Goal: Use online tool/utility: Utilize a website feature to perform a specific function

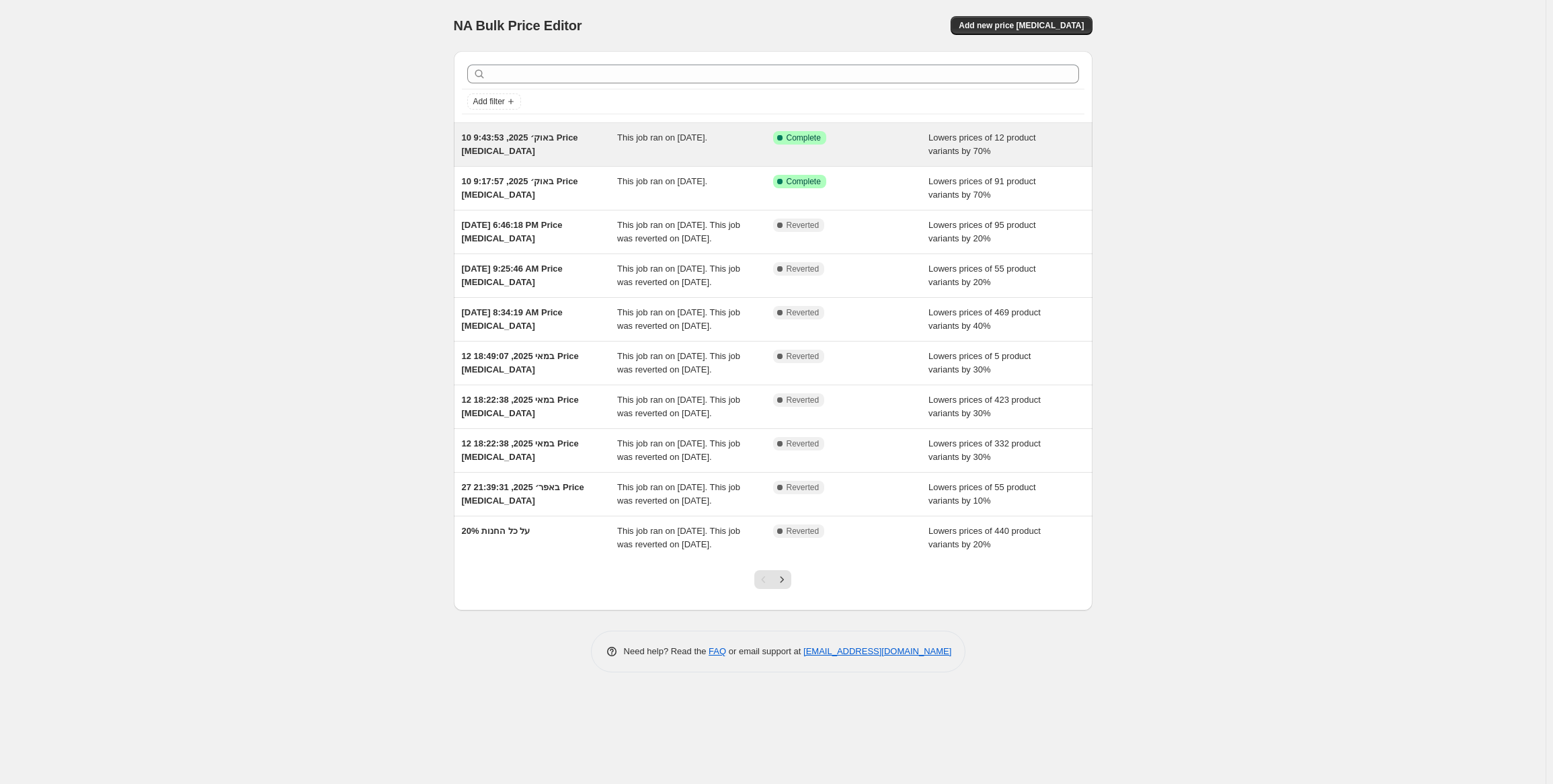
click at [963, 142] on span "Lowers prices of 12 product variants by 70%" at bounding box center [982, 144] width 107 height 23
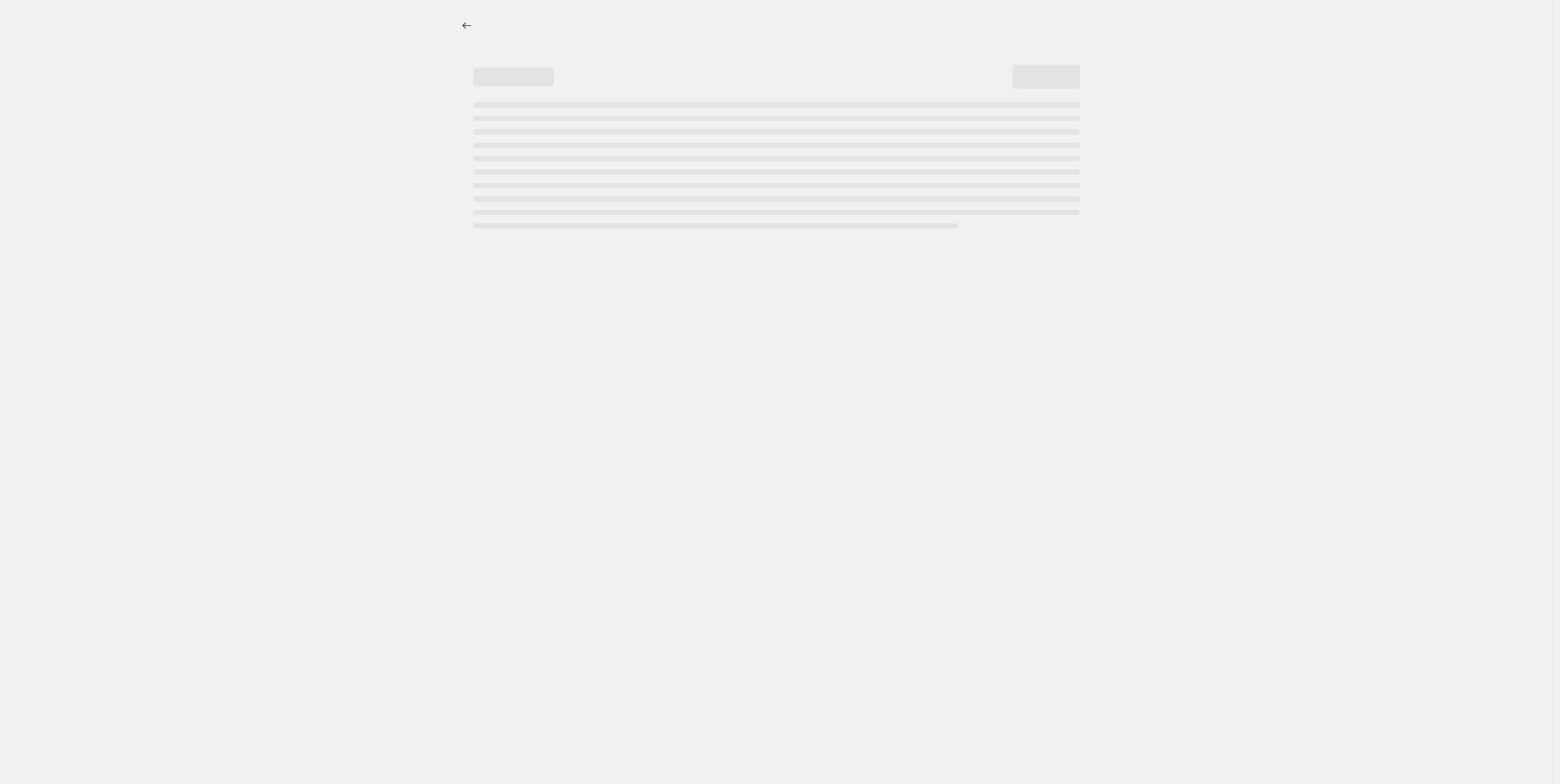
select select "percentage"
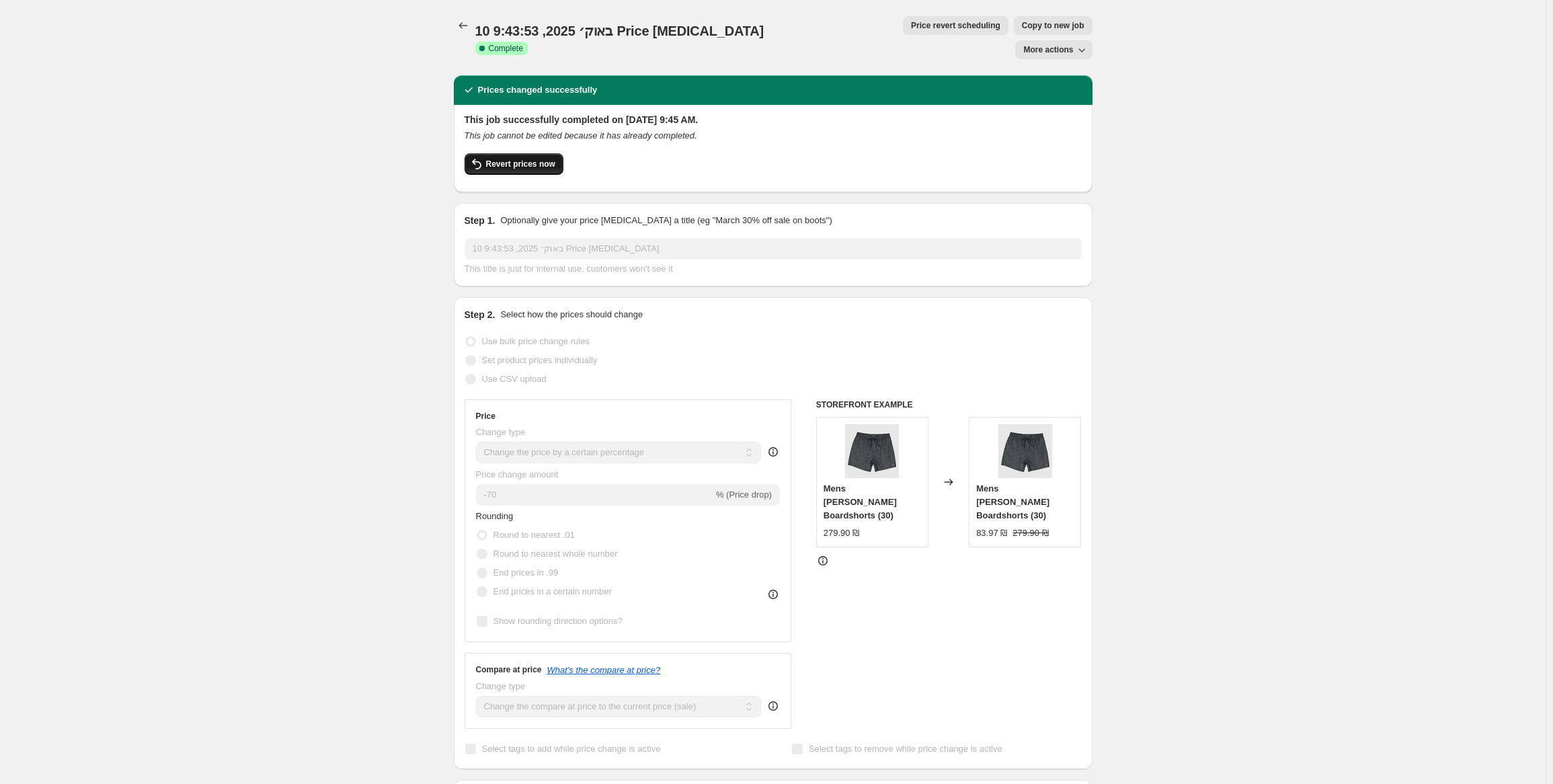
click at [544, 153] on button "Revert prices now" at bounding box center [514, 164] width 99 height 21
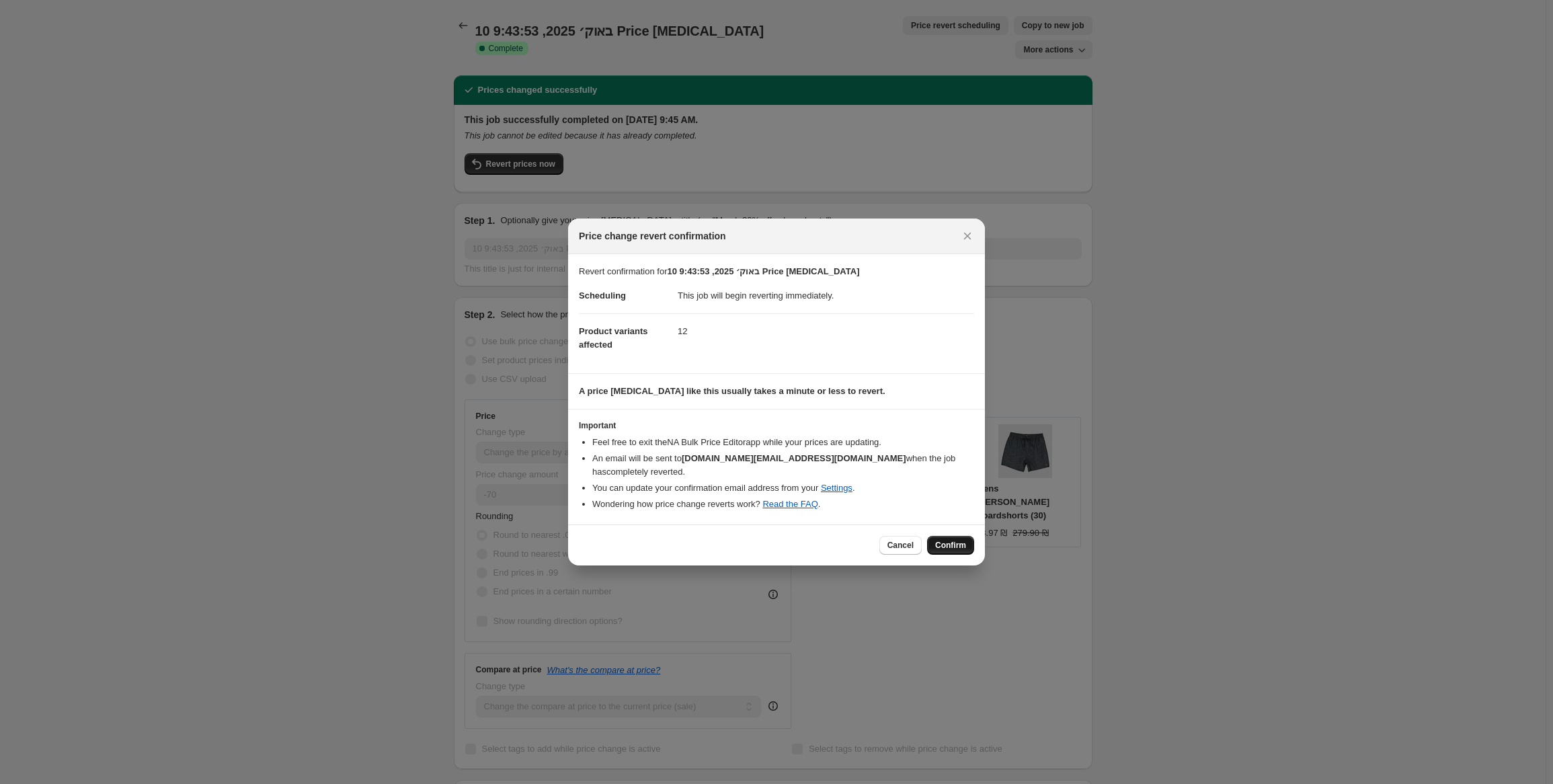
click at [955, 551] on button "Confirm" at bounding box center [951, 544] width 47 height 19
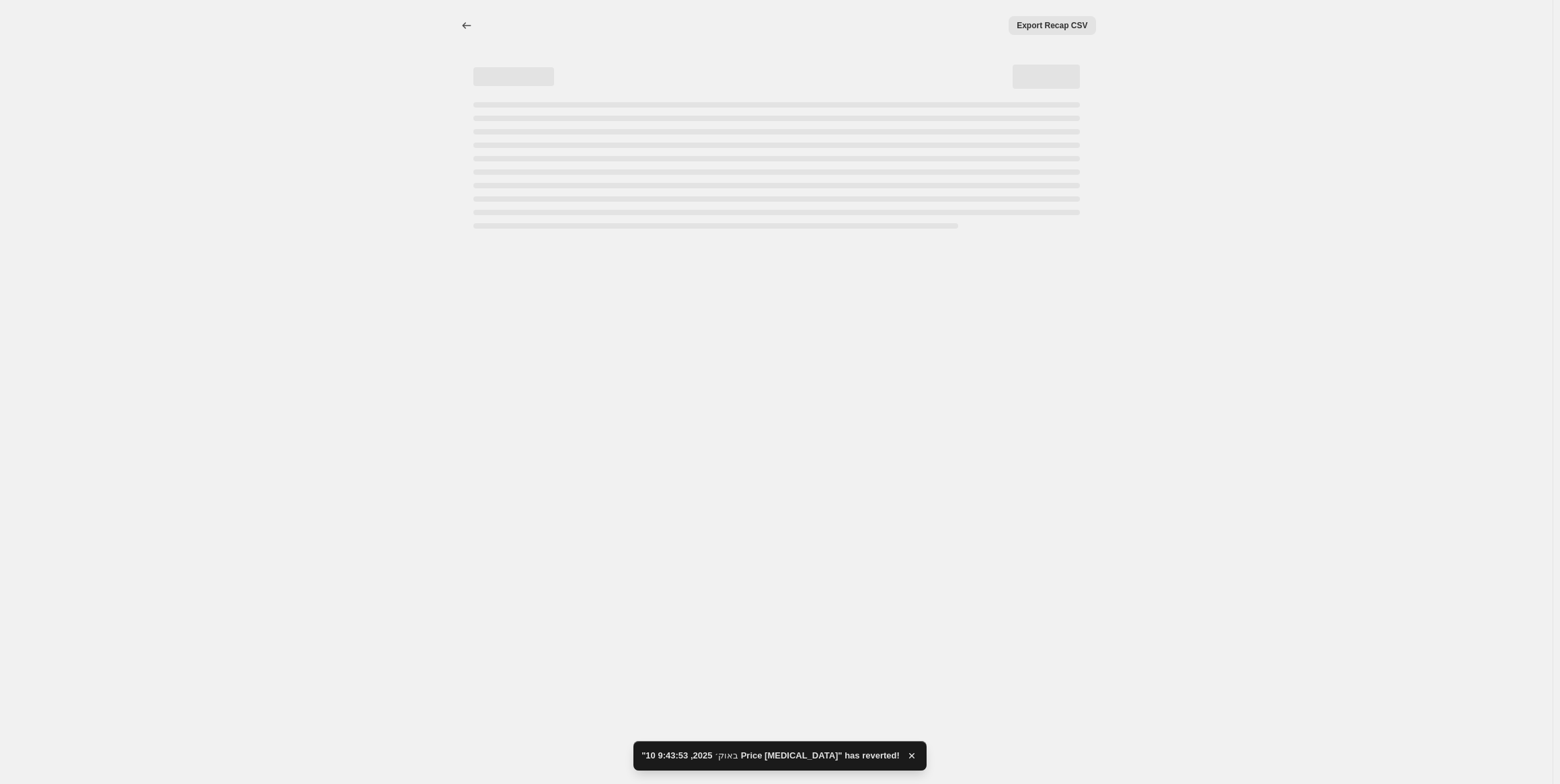
select select "percentage"
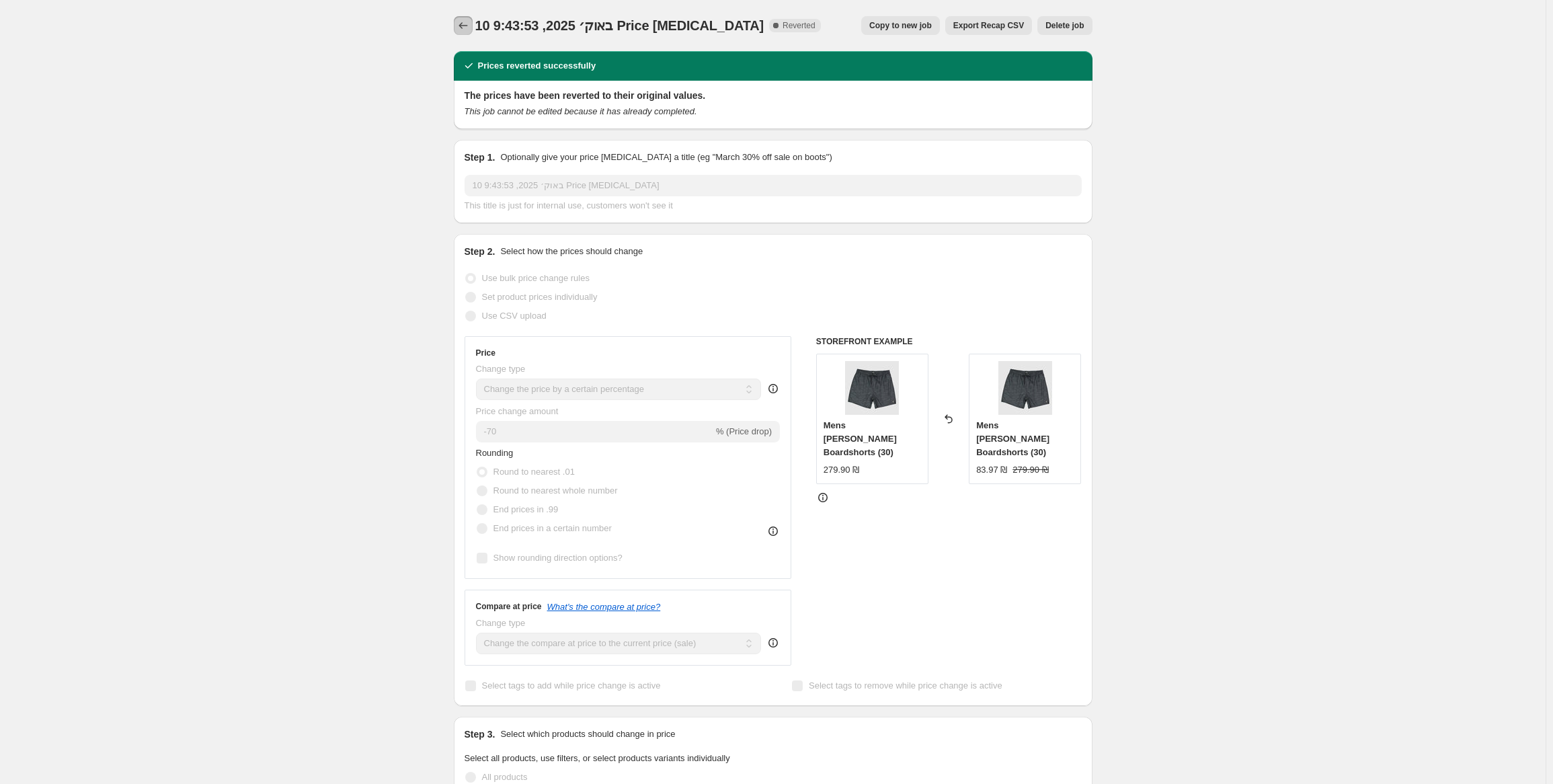
click at [465, 28] on icon "Price change jobs" at bounding box center [463, 25] width 14 height 14
